Goal: Task Accomplishment & Management: Manage account settings

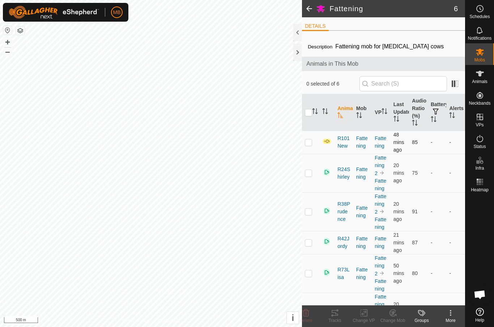
click at [308, 143] on p-checkbox at bounding box center [308, 142] width 7 height 6
click at [340, 315] on tracks-svg-icon at bounding box center [334, 313] width 29 height 9
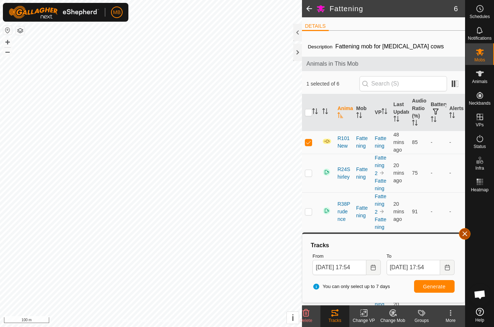
click at [469, 232] on button "button" at bounding box center [465, 234] width 12 height 12
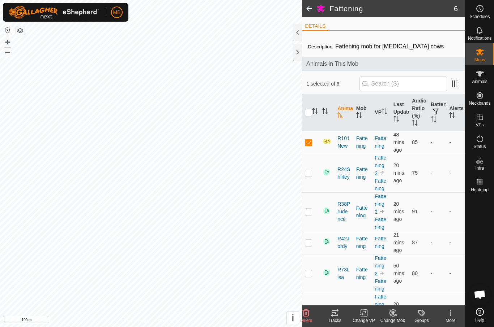
click at [311, 140] on p-checkbox at bounding box center [308, 142] width 7 height 6
checkbox input "false"
click at [325, 144] on img at bounding box center [326, 141] width 9 height 6
click at [330, 141] on img at bounding box center [326, 141] width 9 height 6
click at [480, 75] on icon at bounding box center [480, 74] width 8 height 6
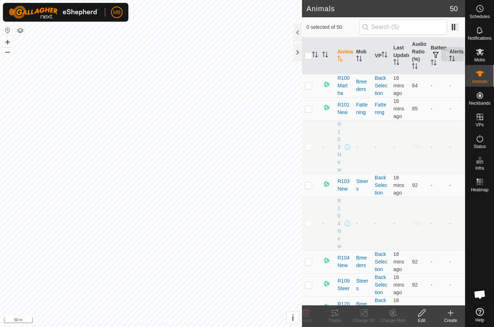
click at [485, 52] on es-mob-svg-icon at bounding box center [479, 52] width 13 height 12
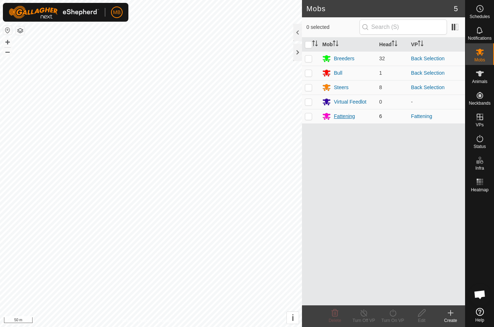
click at [351, 118] on div "Fattening" at bounding box center [344, 117] width 21 height 8
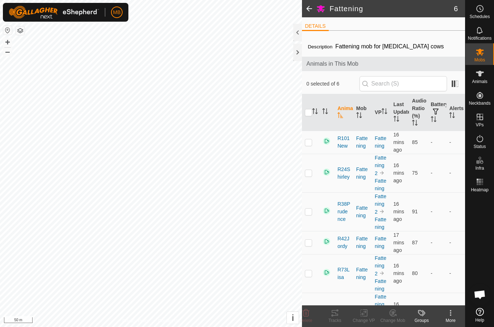
click at [309, 115] on input "checkbox" at bounding box center [308, 112] width 7 height 7
checkbox input "true"
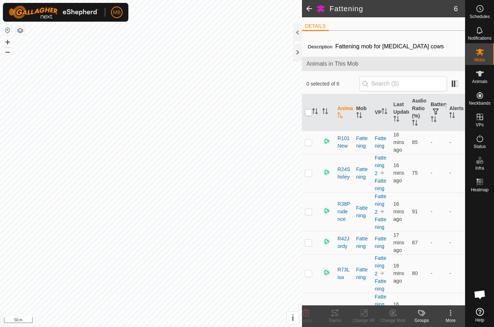
checkbox input "true"
click at [395, 112] on th "Last Updated" at bounding box center [399, 112] width 19 height 37
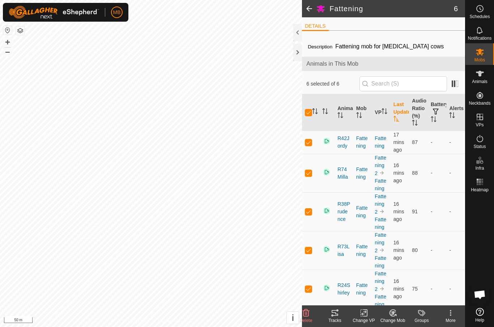
click at [400, 113] on th "Last Updated" at bounding box center [399, 112] width 19 height 37
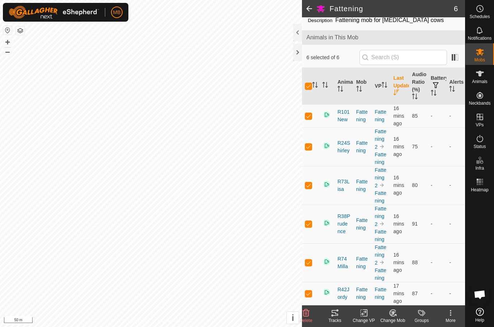
scroll to position [27, 0]
click at [381, 98] on th "VP" at bounding box center [381, 86] width 19 height 37
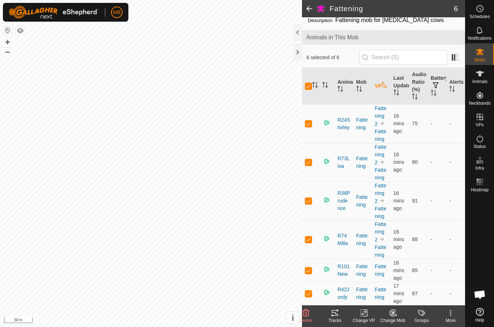
click at [381, 89] on p-sorticon "Activate to sort" at bounding box center [384, 86] width 6 height 6
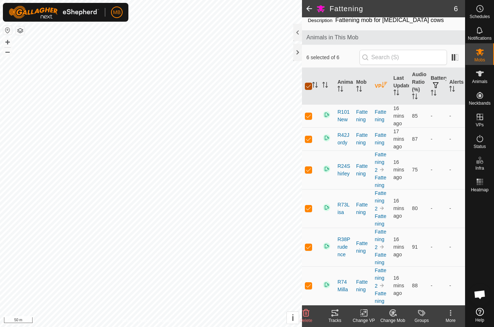
click at [307, 85] on input "checkbox" at bounding box center [308, 86] width 7 height 7
checkbox input "false"
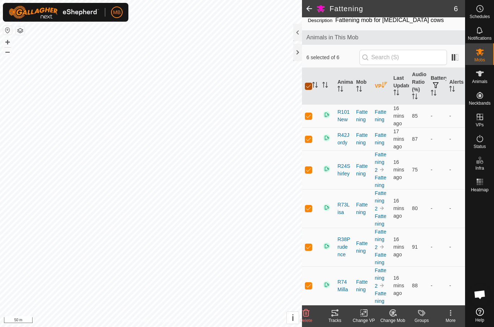
checkbox input "false"
click at [295, 57] on div at bounding box center [297, 52] width 9 height 17
